Goal: Contribute content: Add original content to the website for others to see

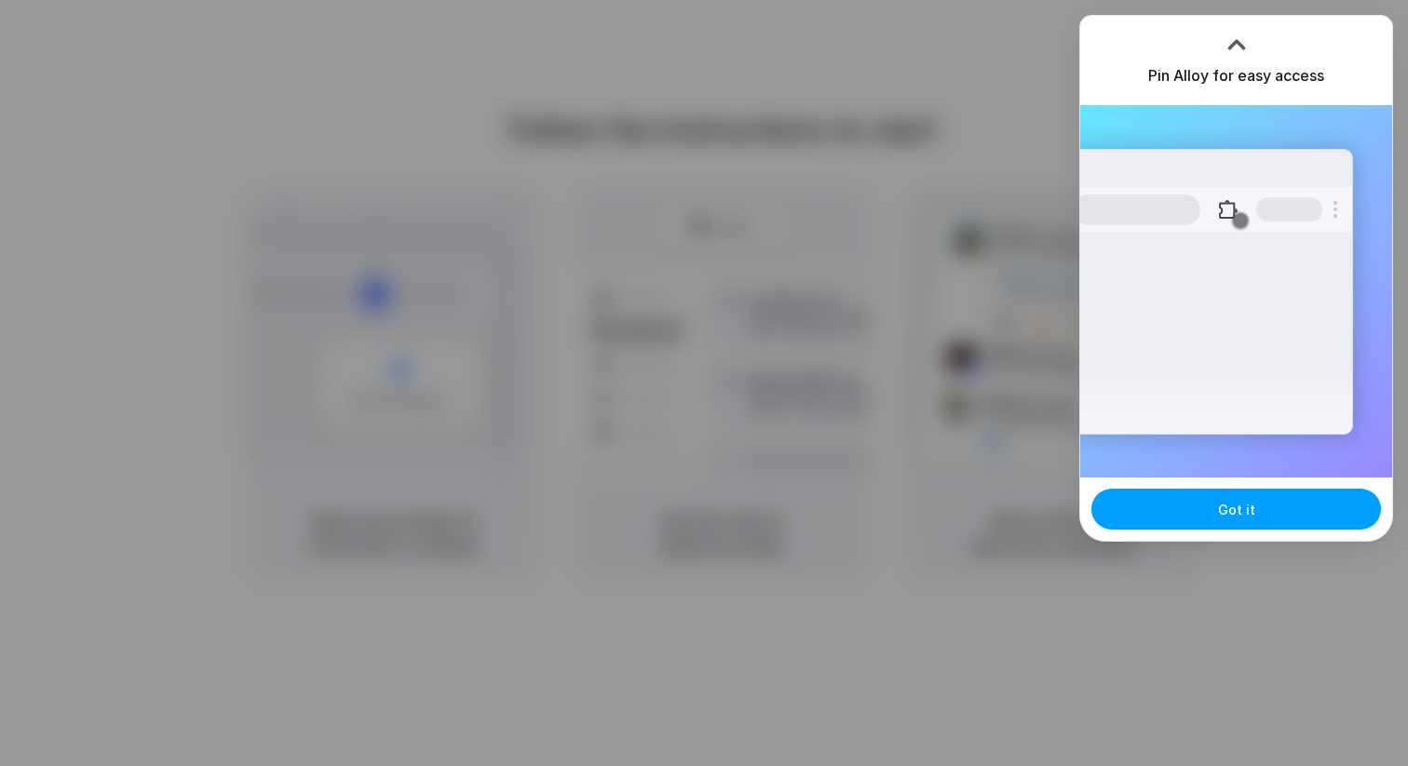
click at [1182, 520] on button "Got it" at bounding box center [1237, 509] width 290 height 41
